Goal: Browse casually

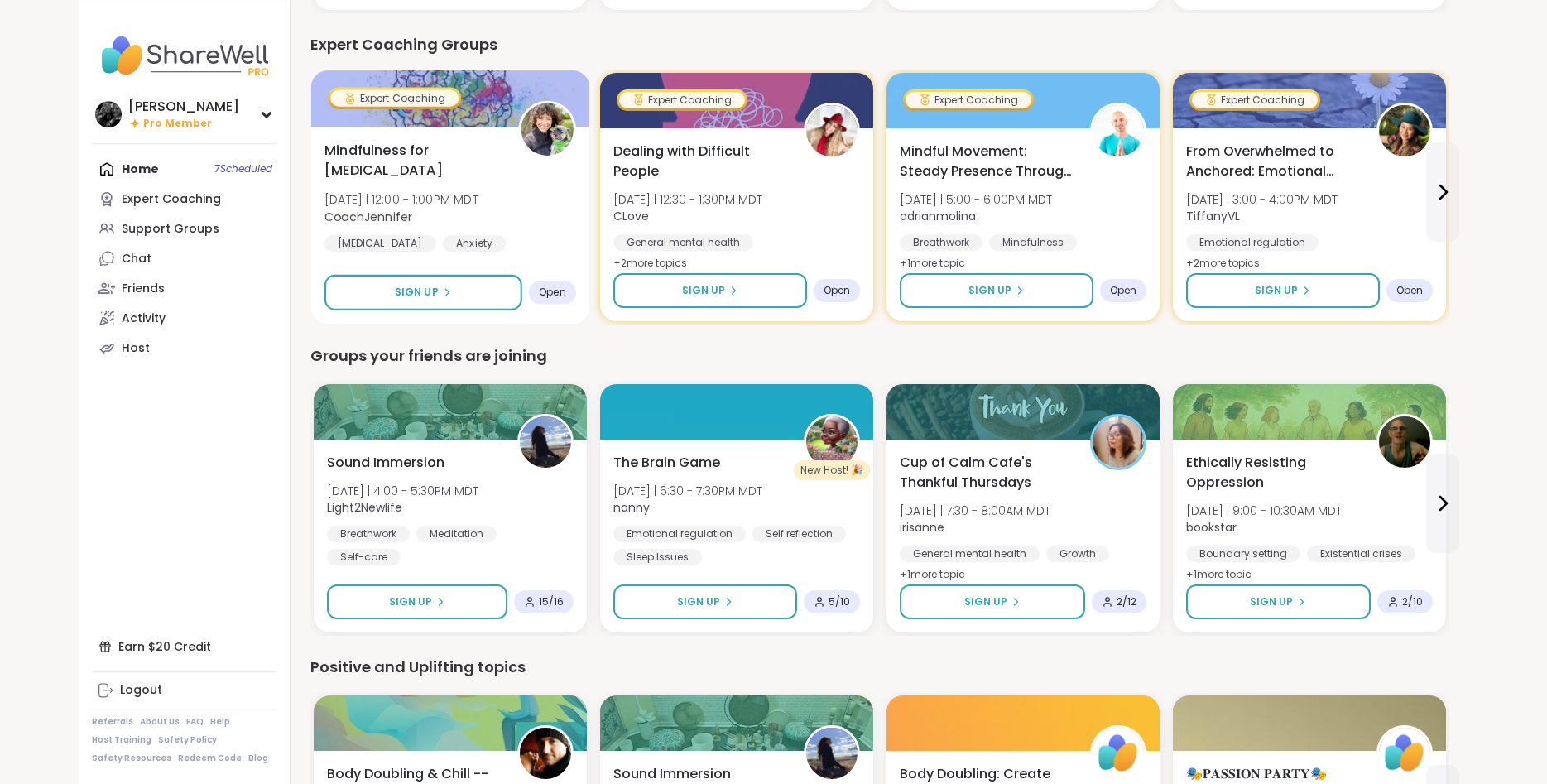
scroll to position [1181, 0]
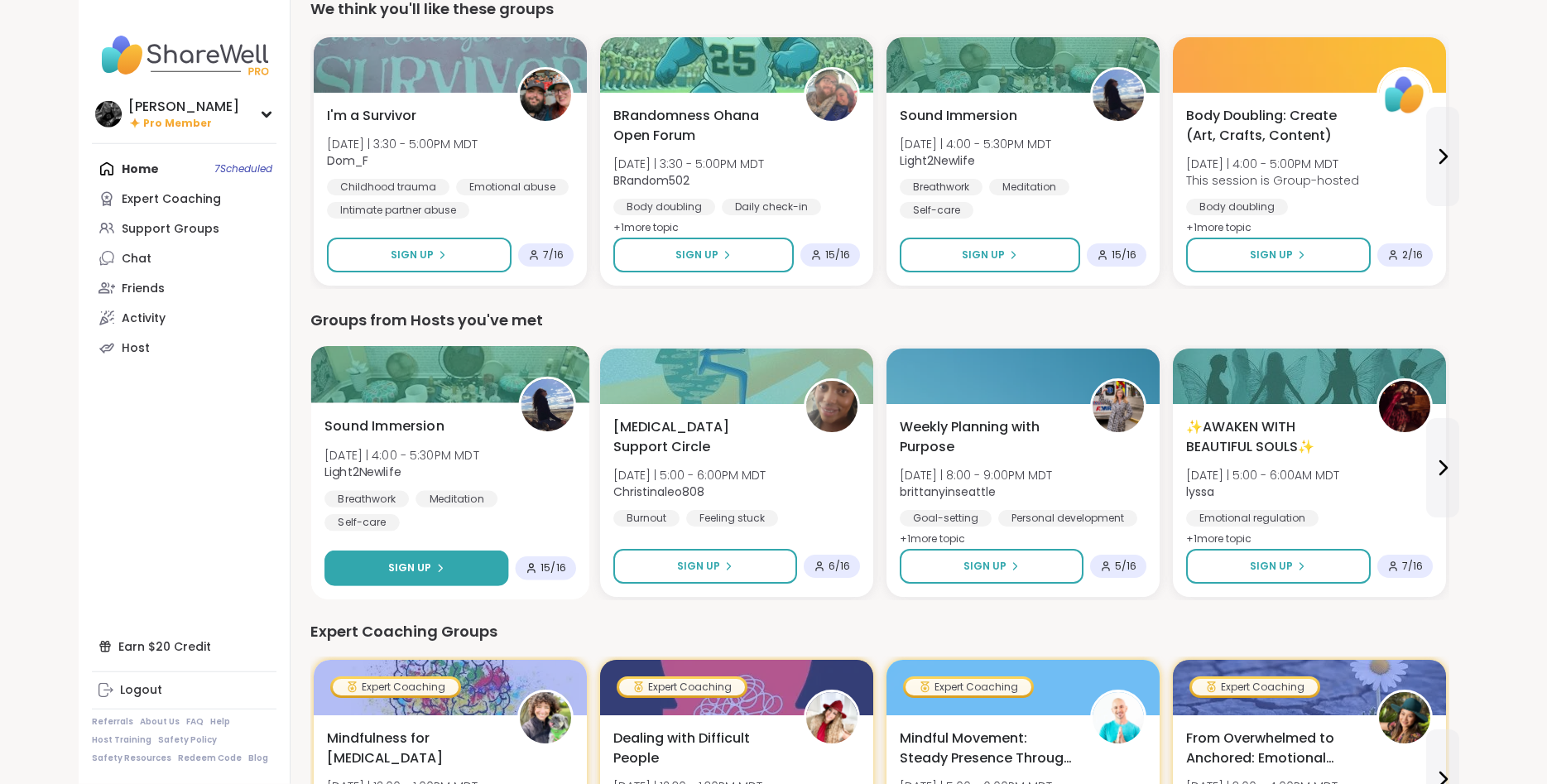
scroll to position [338, 0]
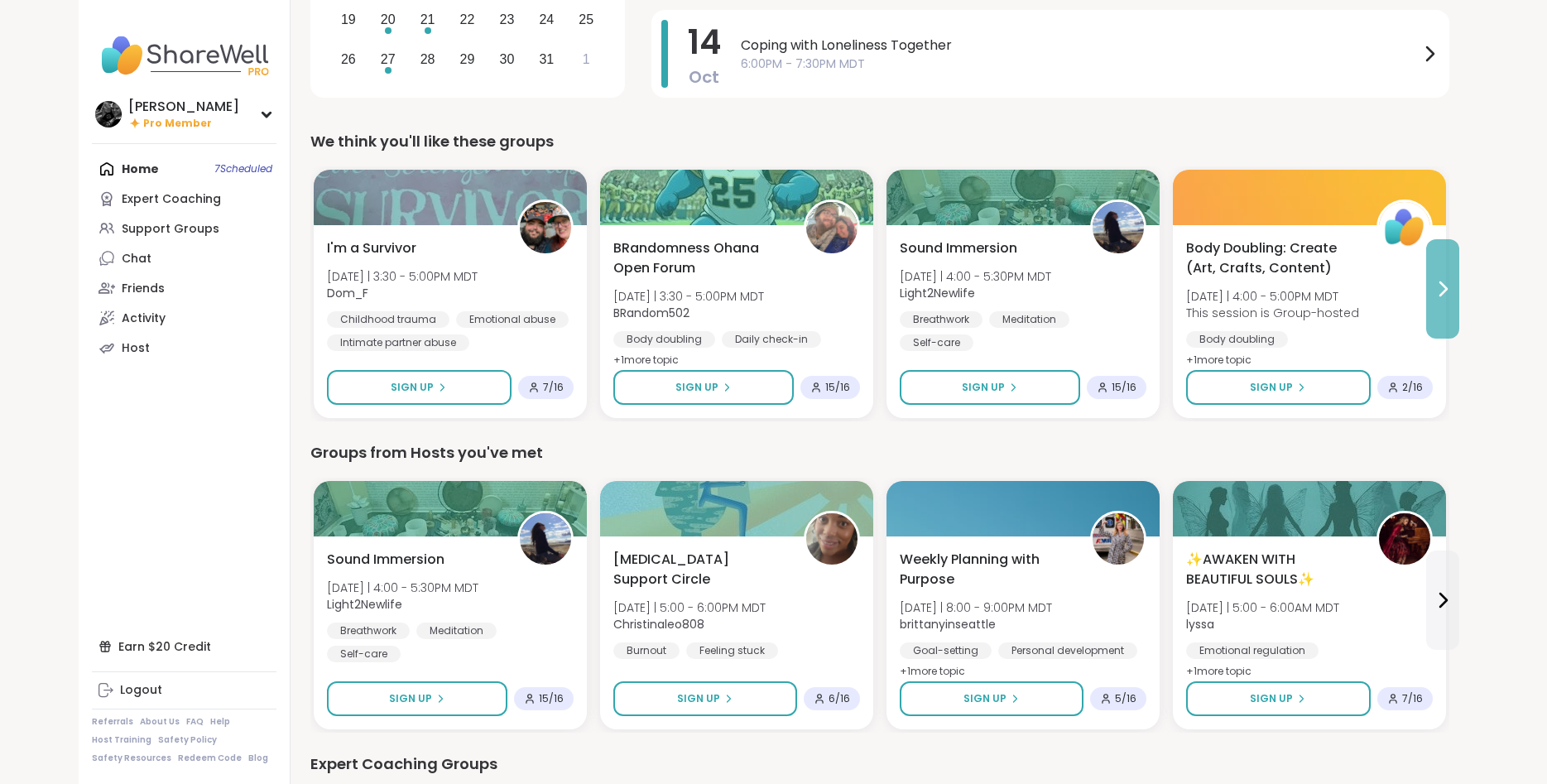
click at [1450, 291] on icon at bounding box center [1443, 288] width 19 height 19
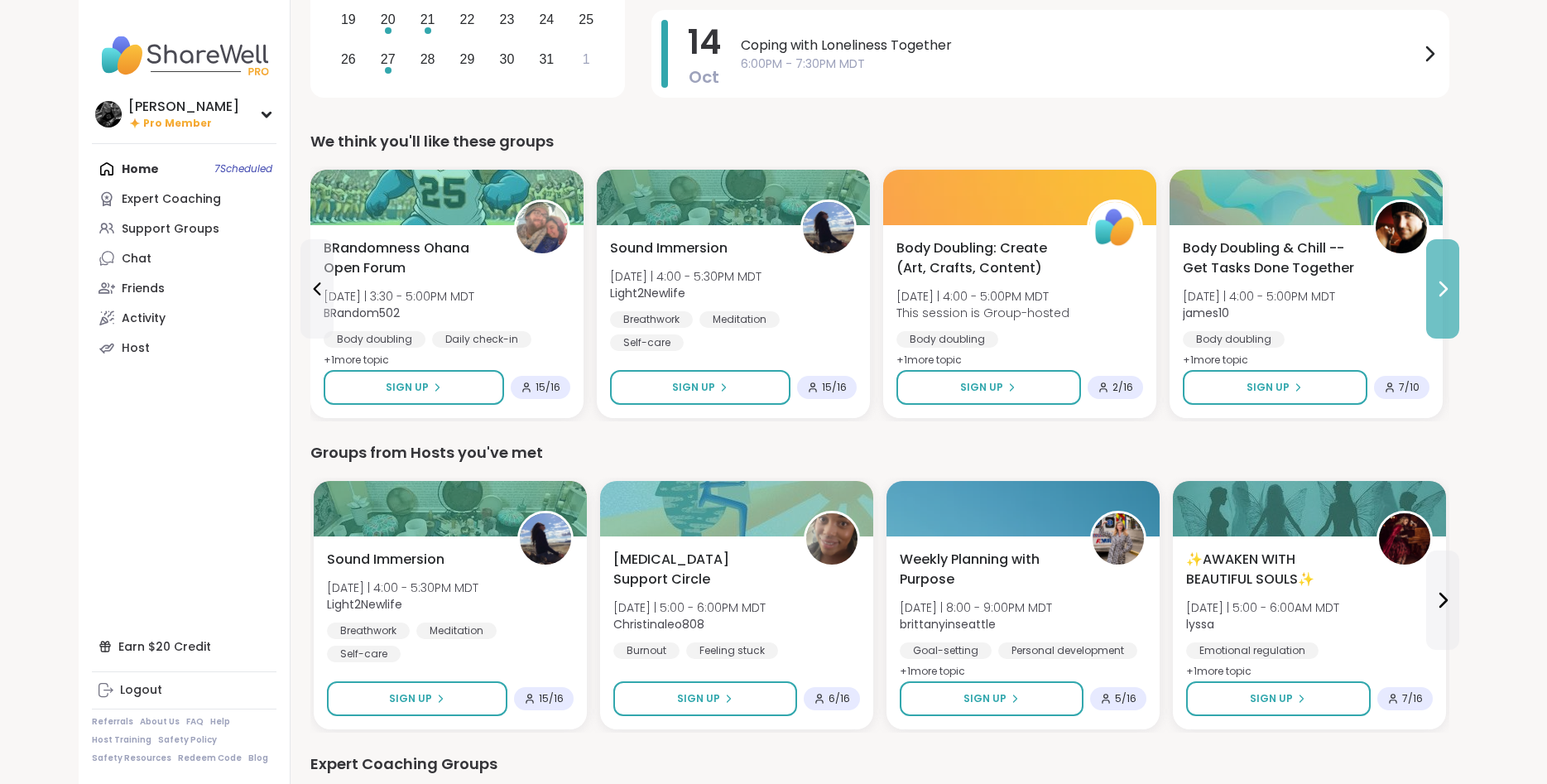
click at [1450, 291] on icon at bounding box center [1443, 288] width 19 height 19
